Goal: Information Seeking & Learning: Learn about a topic

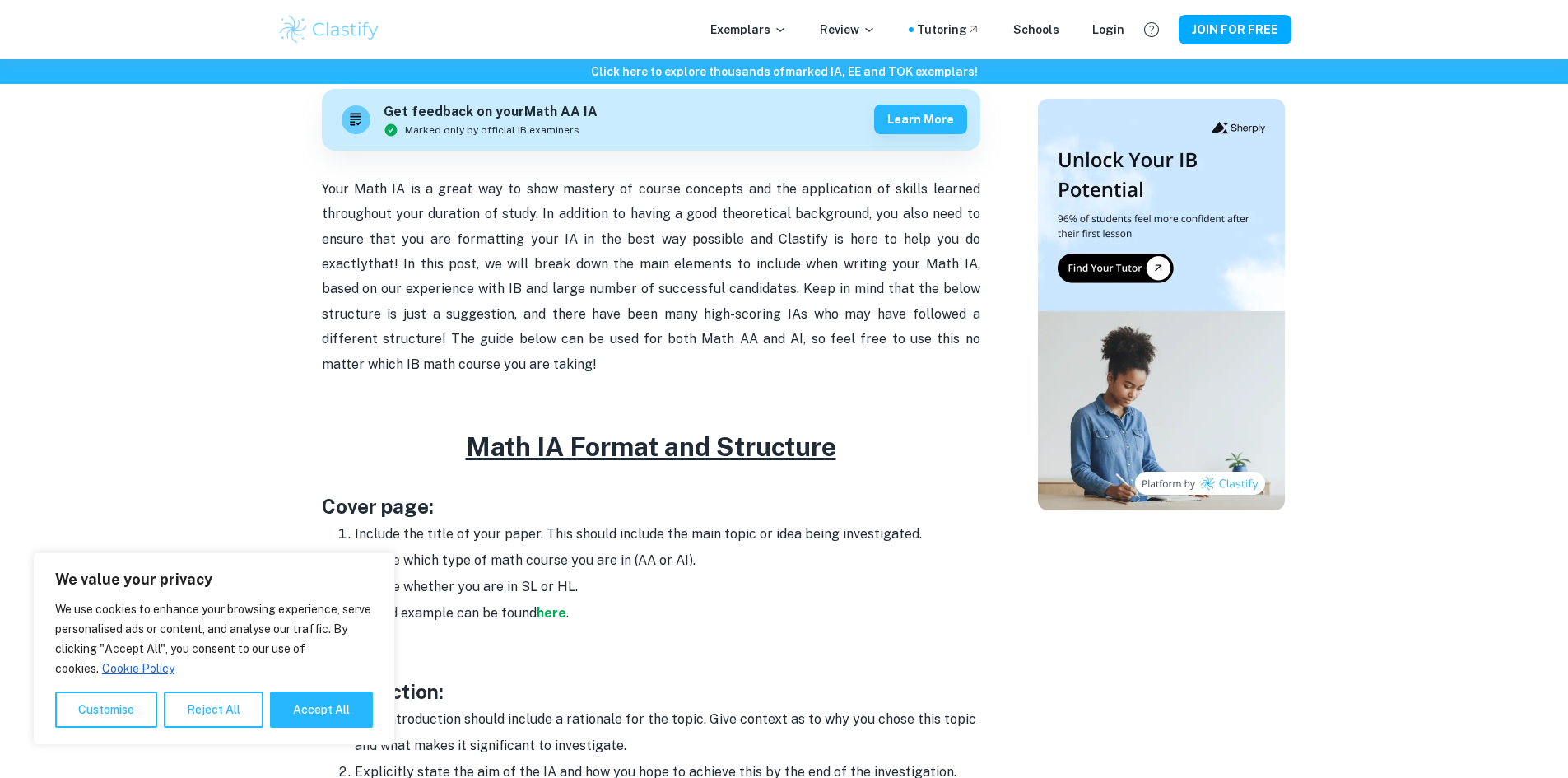
scroll to position [494, 0]
click at [203, 705] on button "Reject All" at bounding box center [213, 710] width 100 height 36
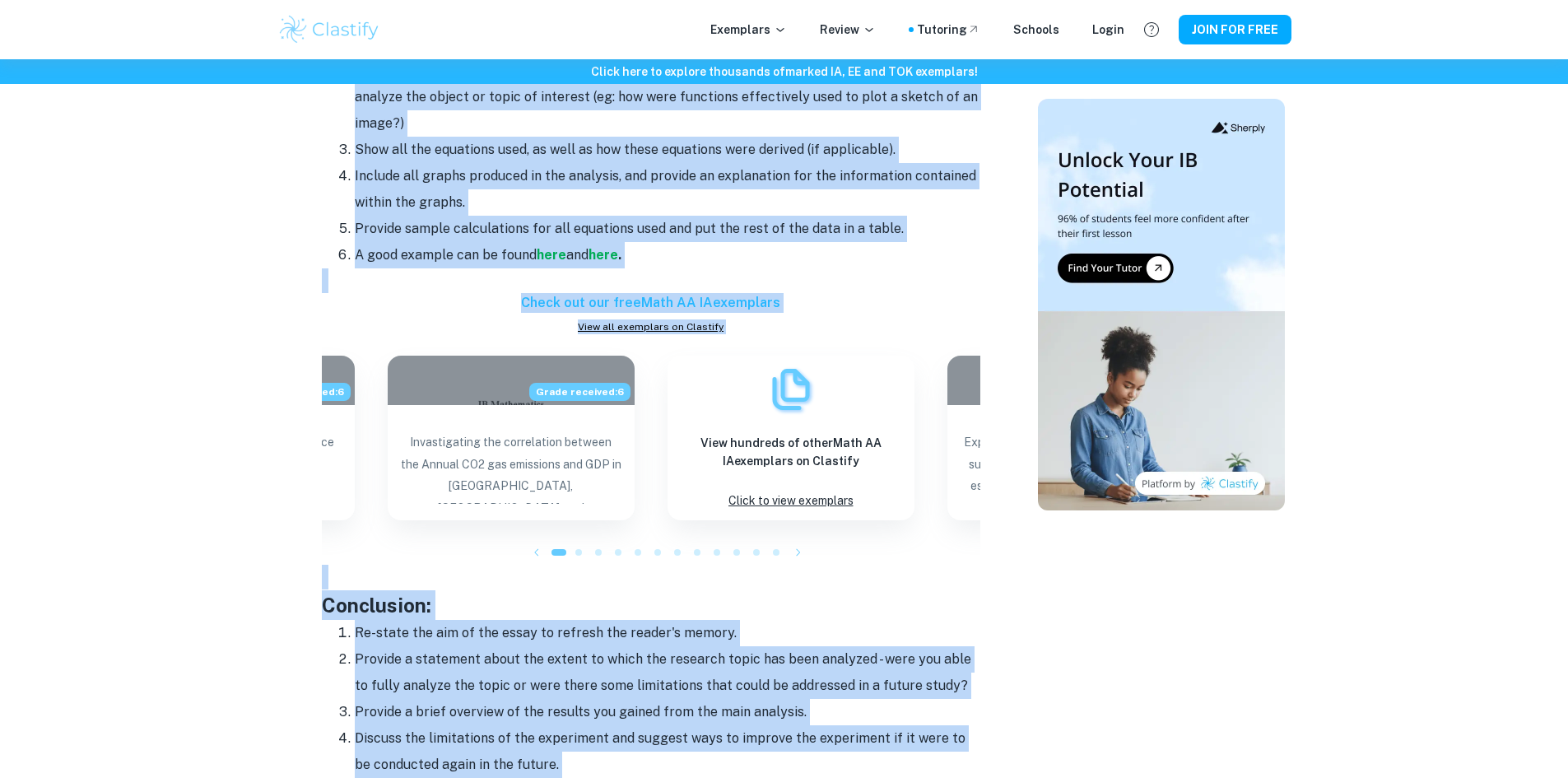
scroll to position [2428, 0]
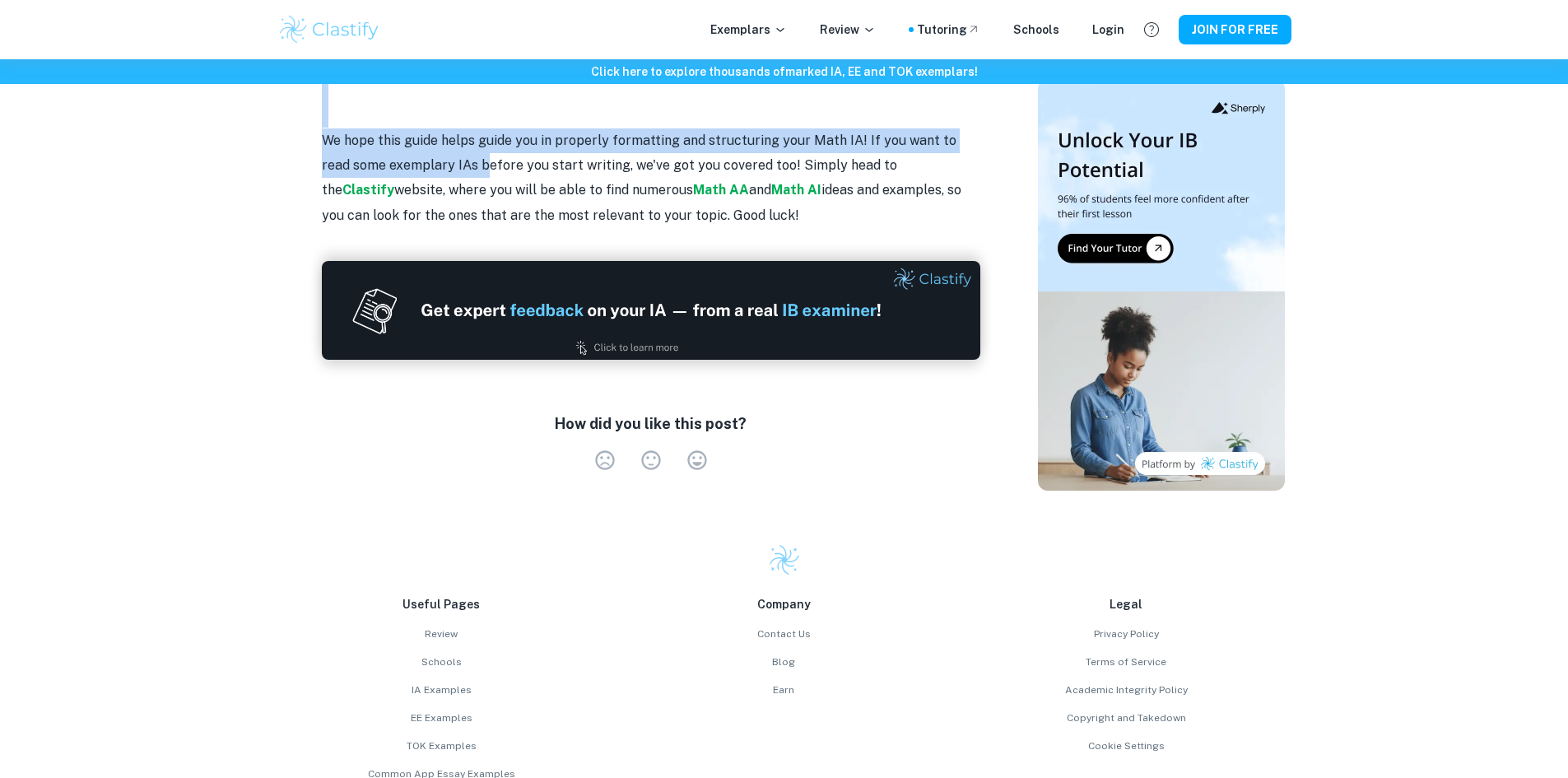
drag, startPoint x: 293, startPoint y: 501, endPoint x: 457, endPoint y: 161, distance: 377.5
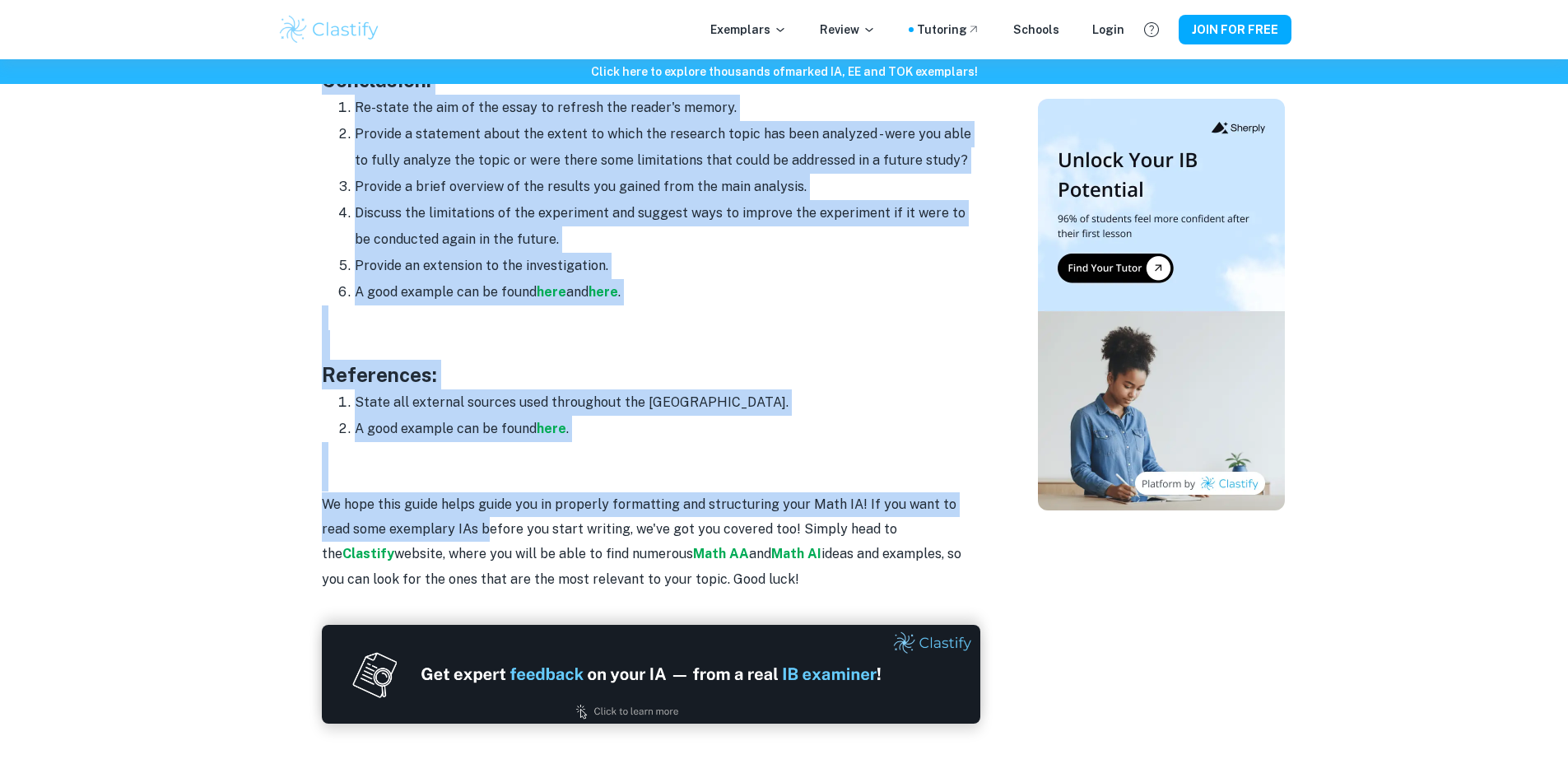
scroll to position [2016, 0]
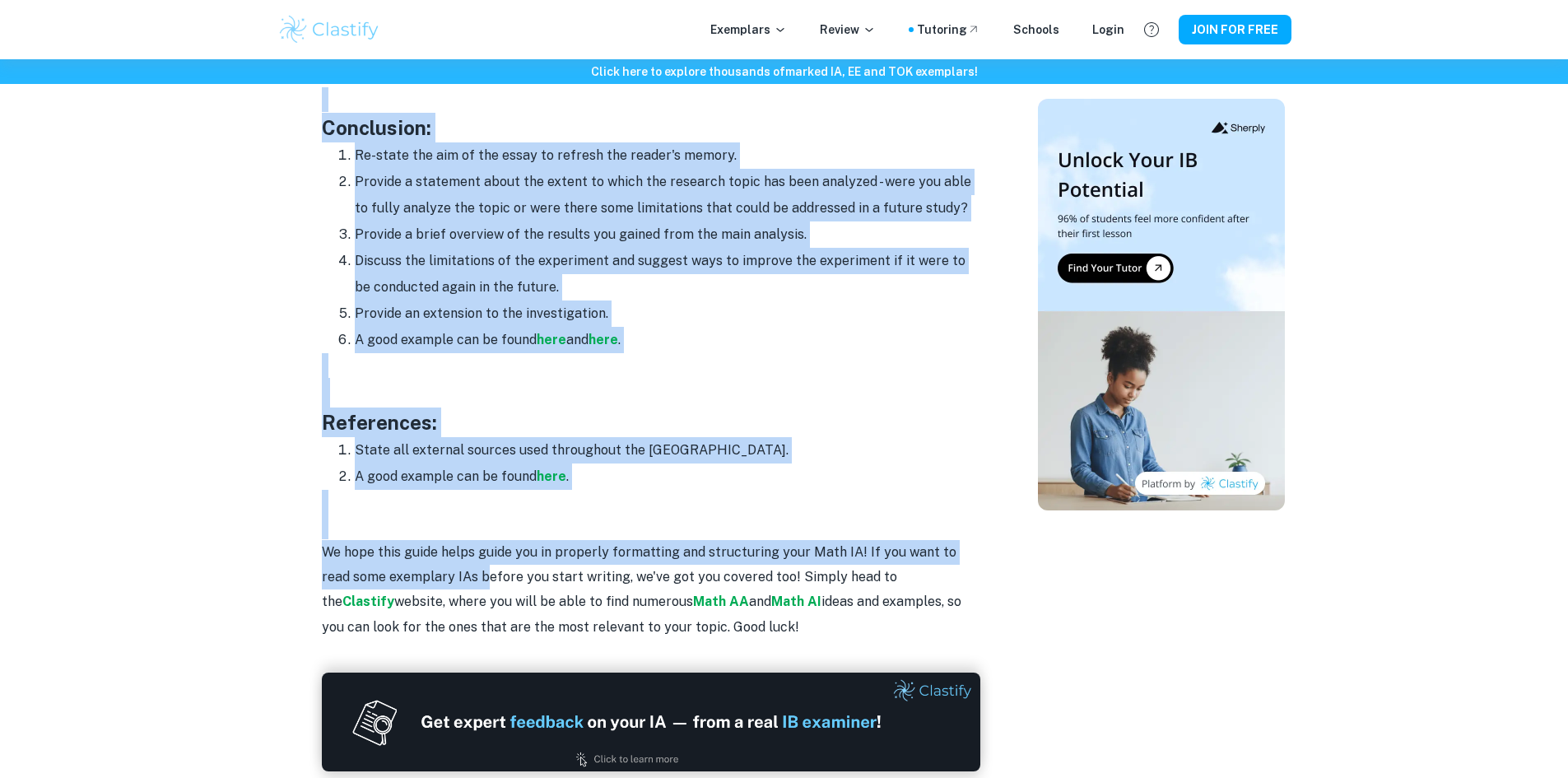
click at [610, 467] on li "A good example can be found here ." at bounding box center [668, 476] width 626 height 26
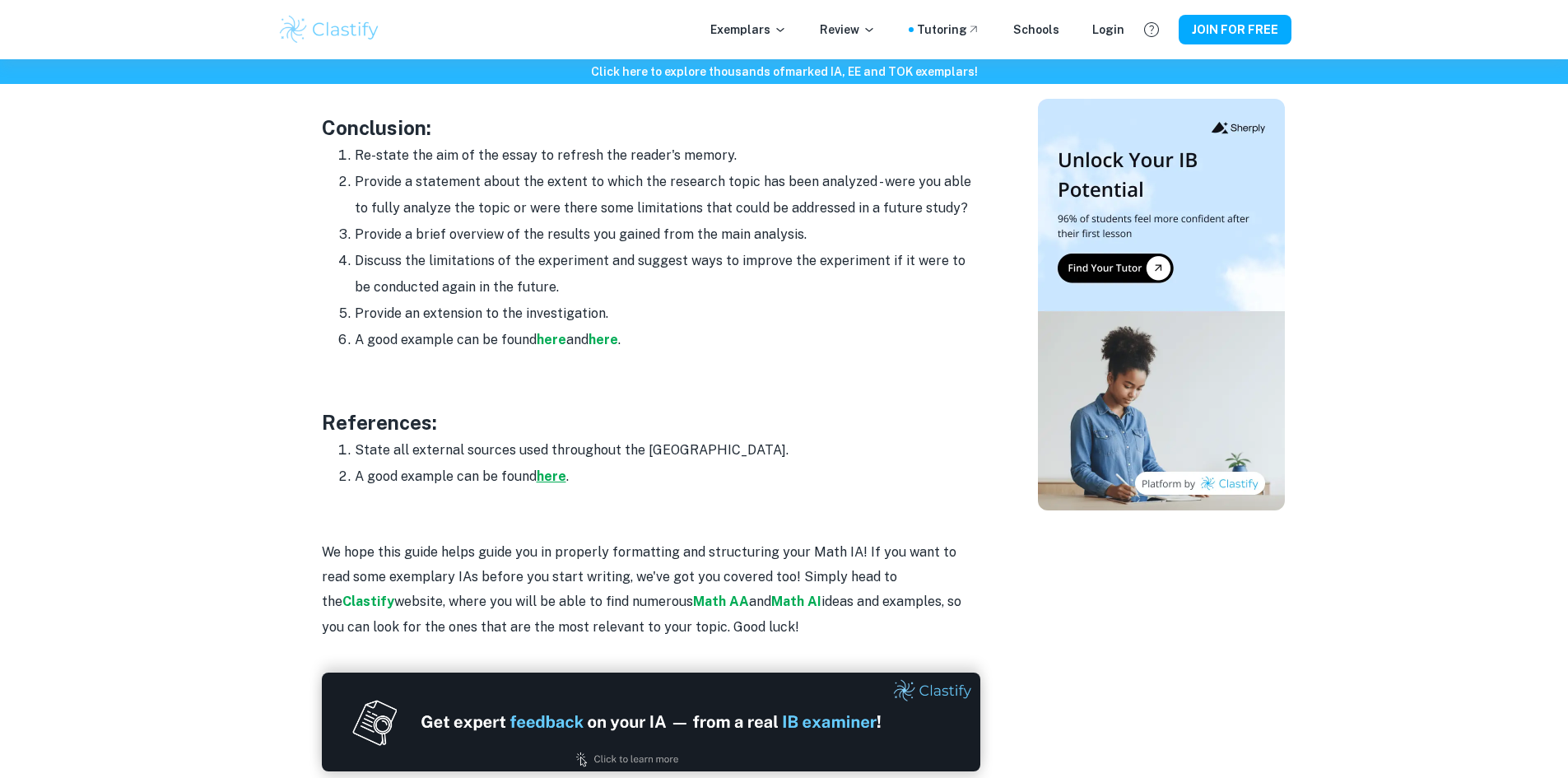
click at [546, 469] on strong "here" at bounding box center [551, 476] width 30 height 15
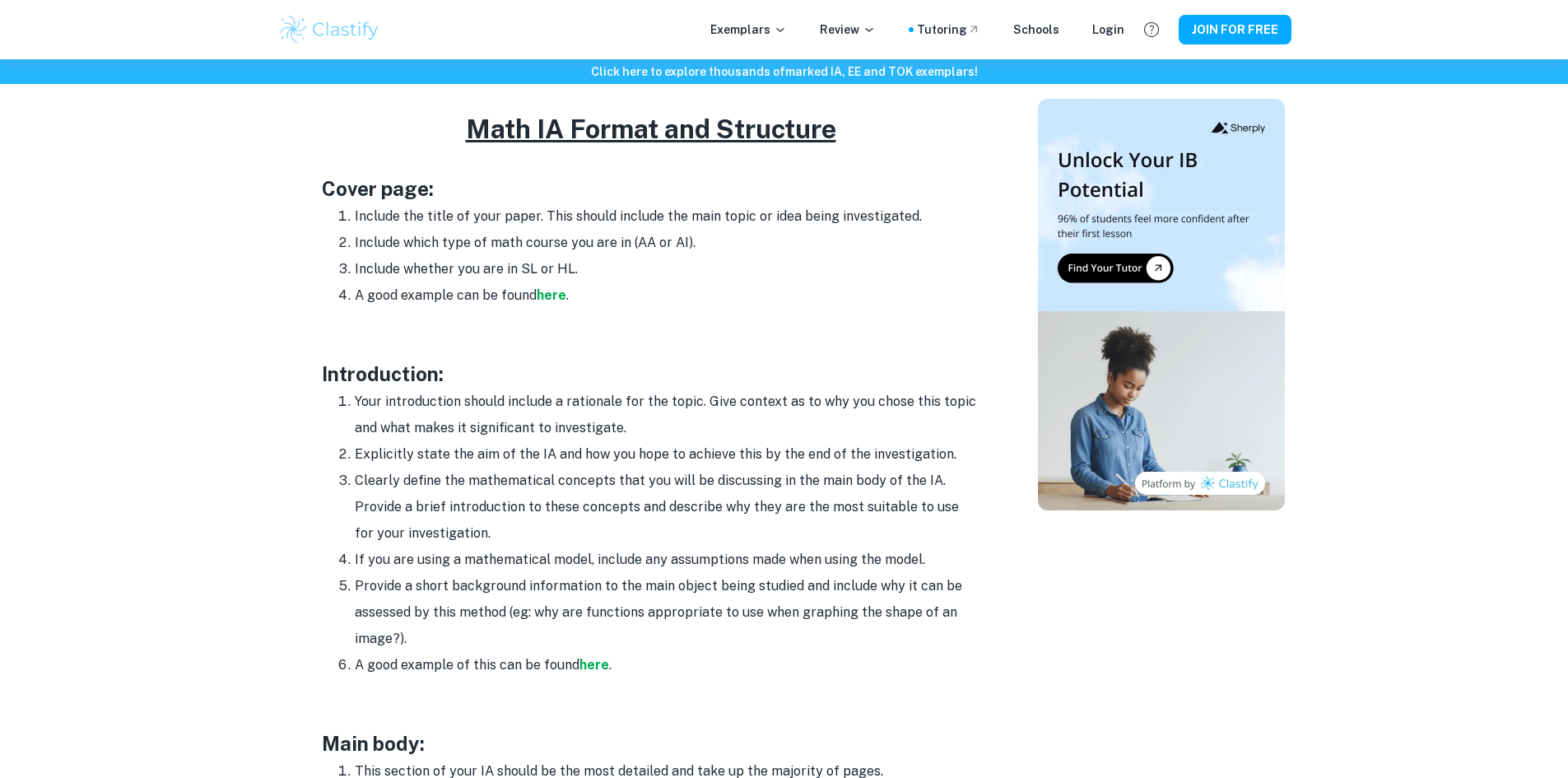
scroll to position [709, 0]
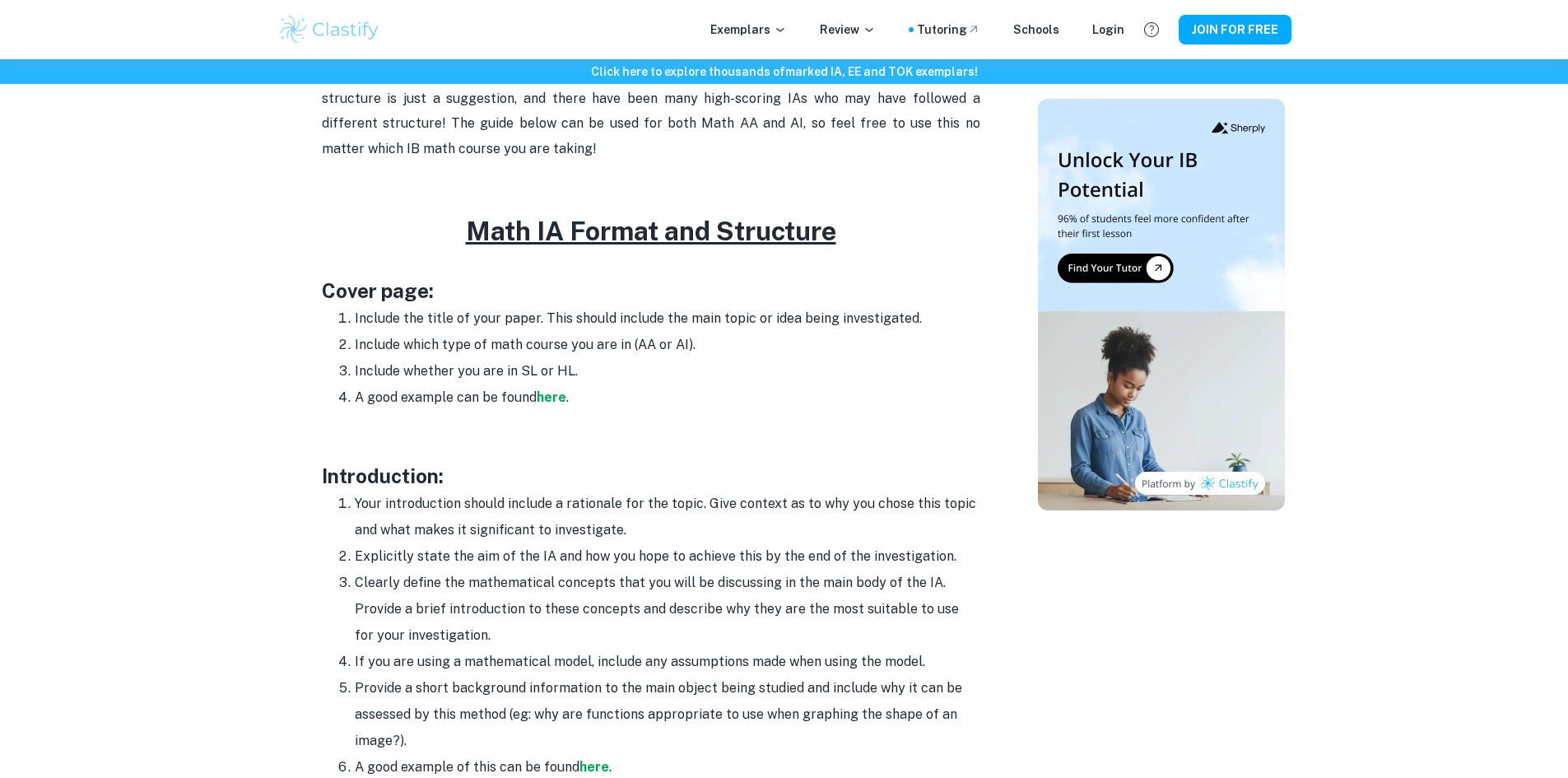
drag, startPoint x: 666, startPoint y: 756, endPoint x: 296, endPoint y: 283, distance: 600.5
copy div "Lorem ipsu: Dolorsi ame conse ad elit seddo. Eius tempor incidid utl etdo magna…"
click at [705, 366] on li "Include whether you are in SL or HL." at bounding box center [668, 371] width 626 height 26
